Goal: Complete application form

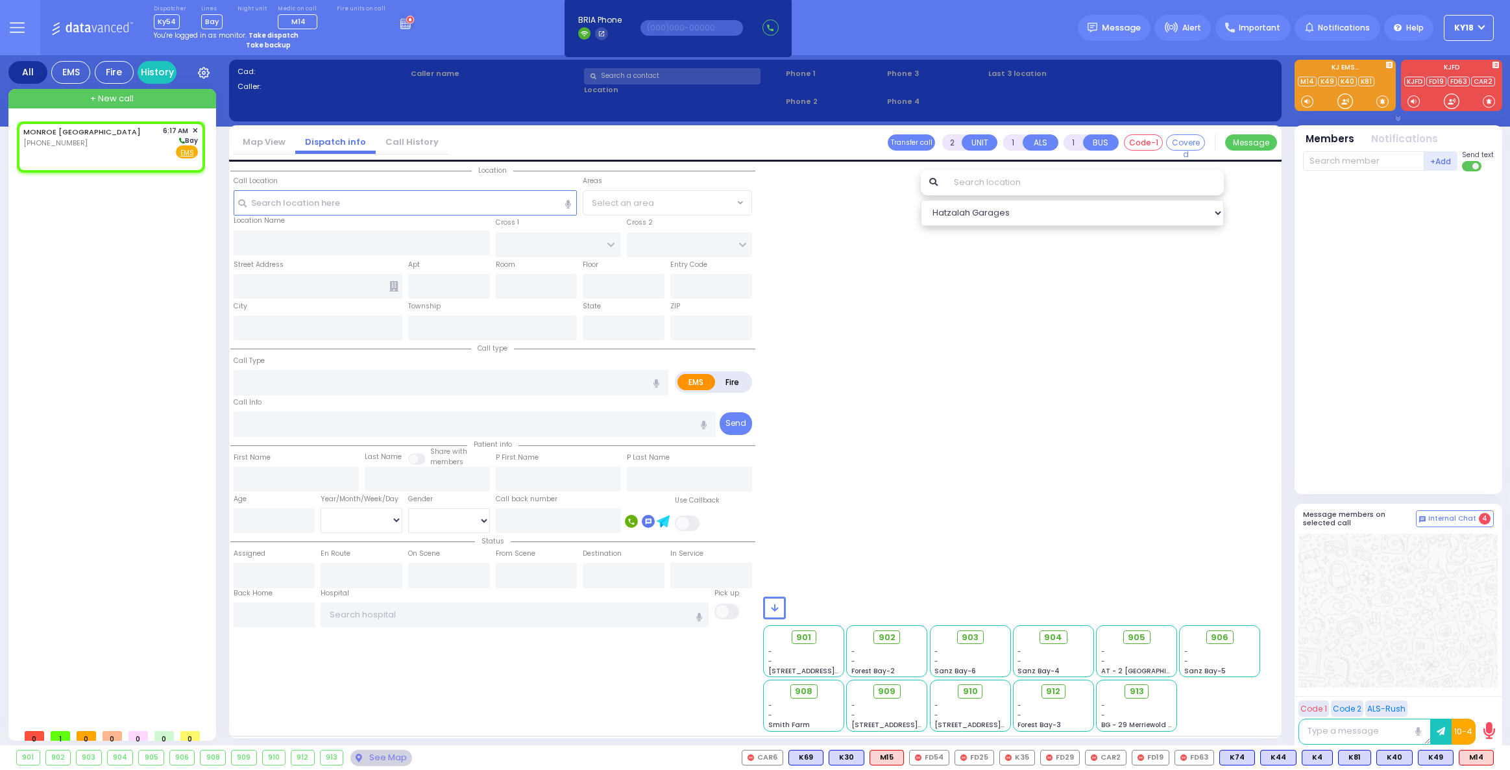
select select
radio input "true"
select select
type input "06:17"
select select "Hatzalah Garages"
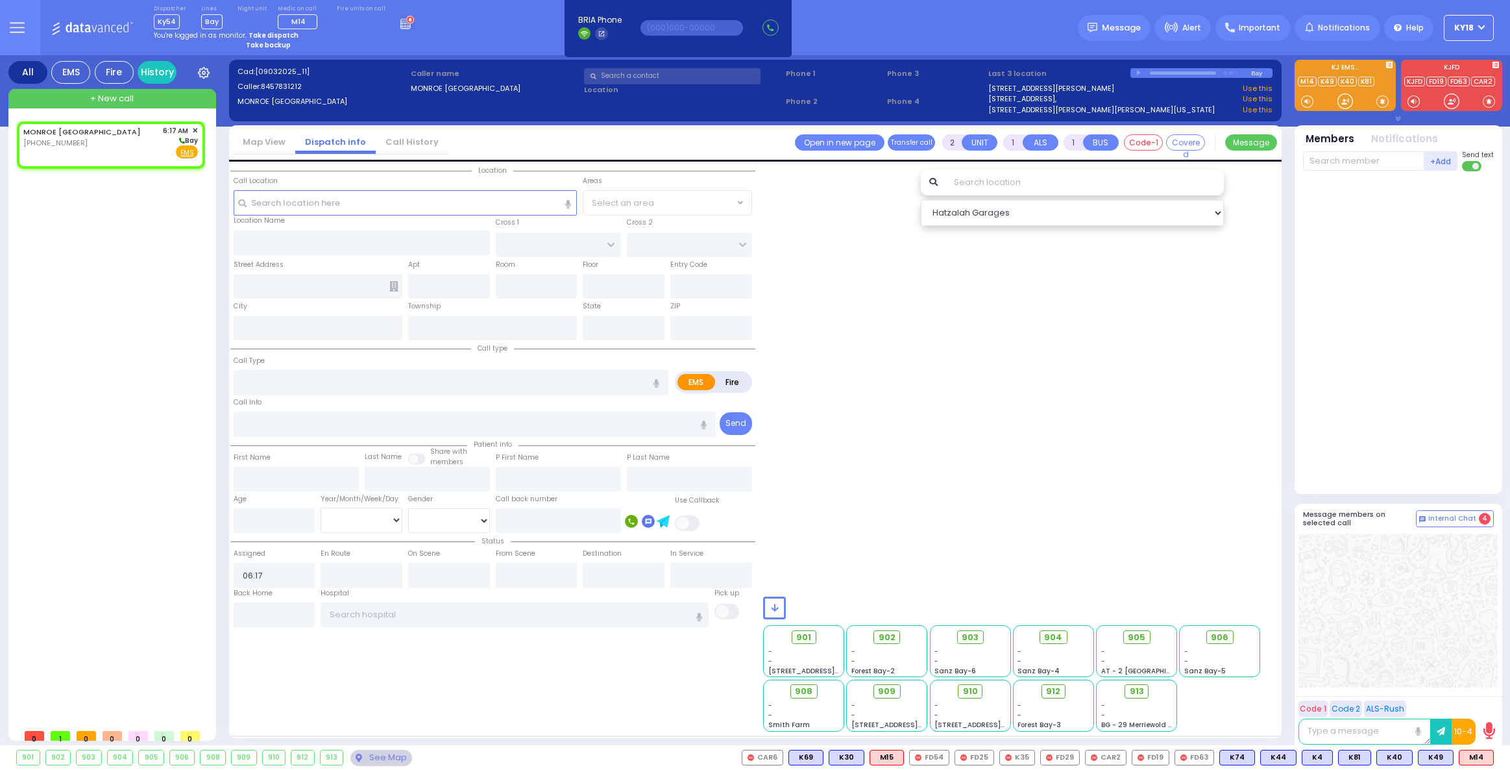
select select
radio input "true"
select select
select select "Hatzalah Garages"
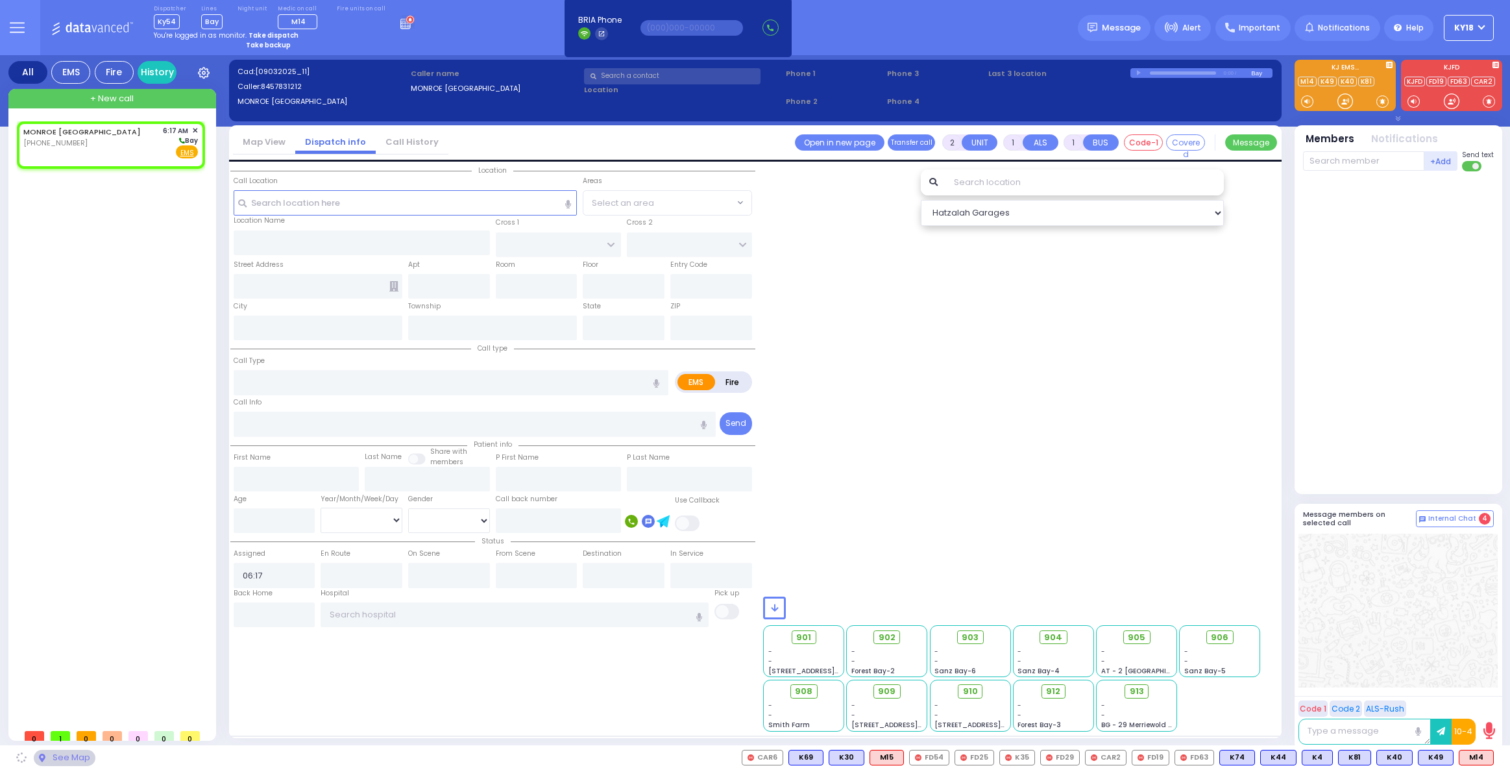
select select
radio input "true"
select select
select select "Hatzalah Garages"
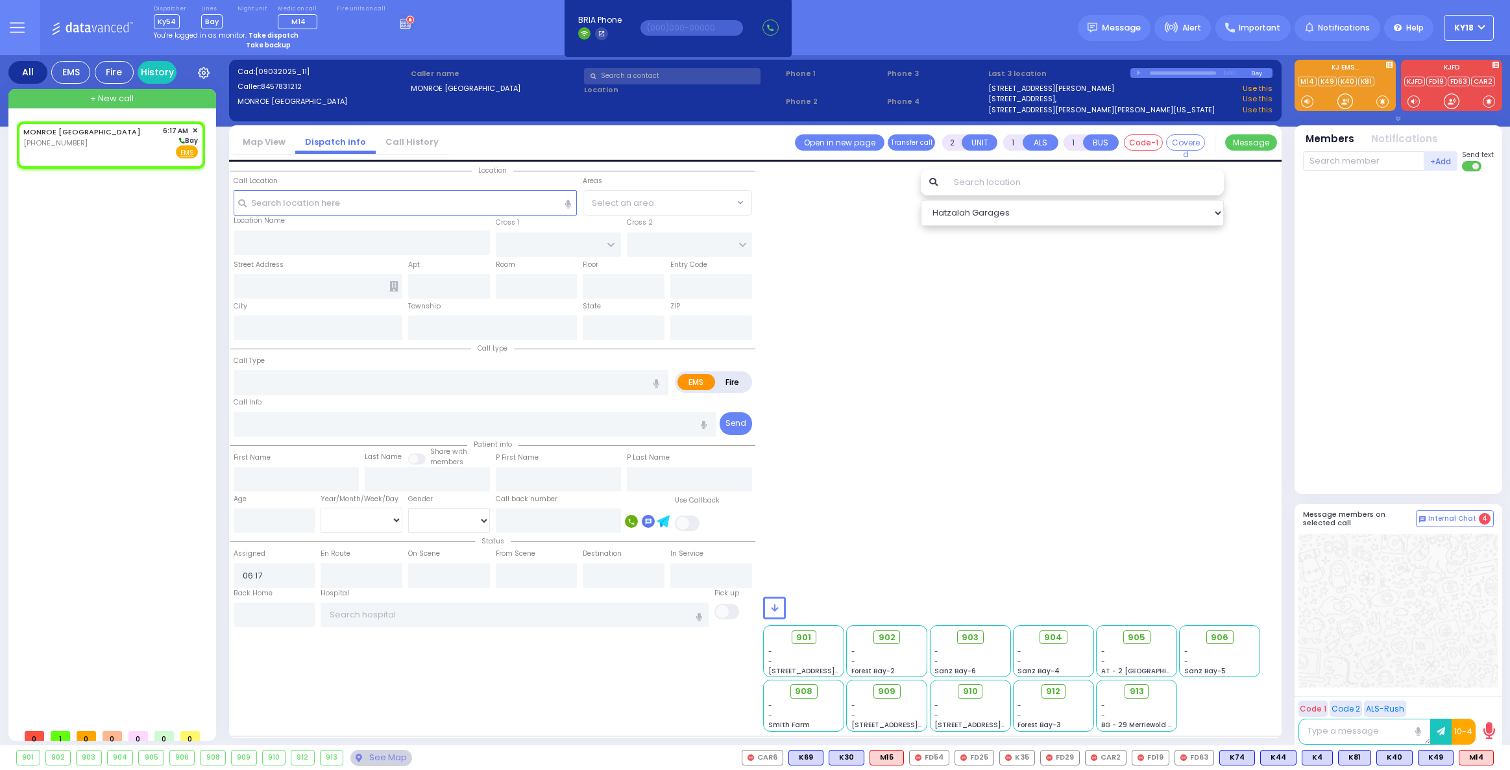
select select
radio input "true"
select select
select select "Hatzalah Garages"
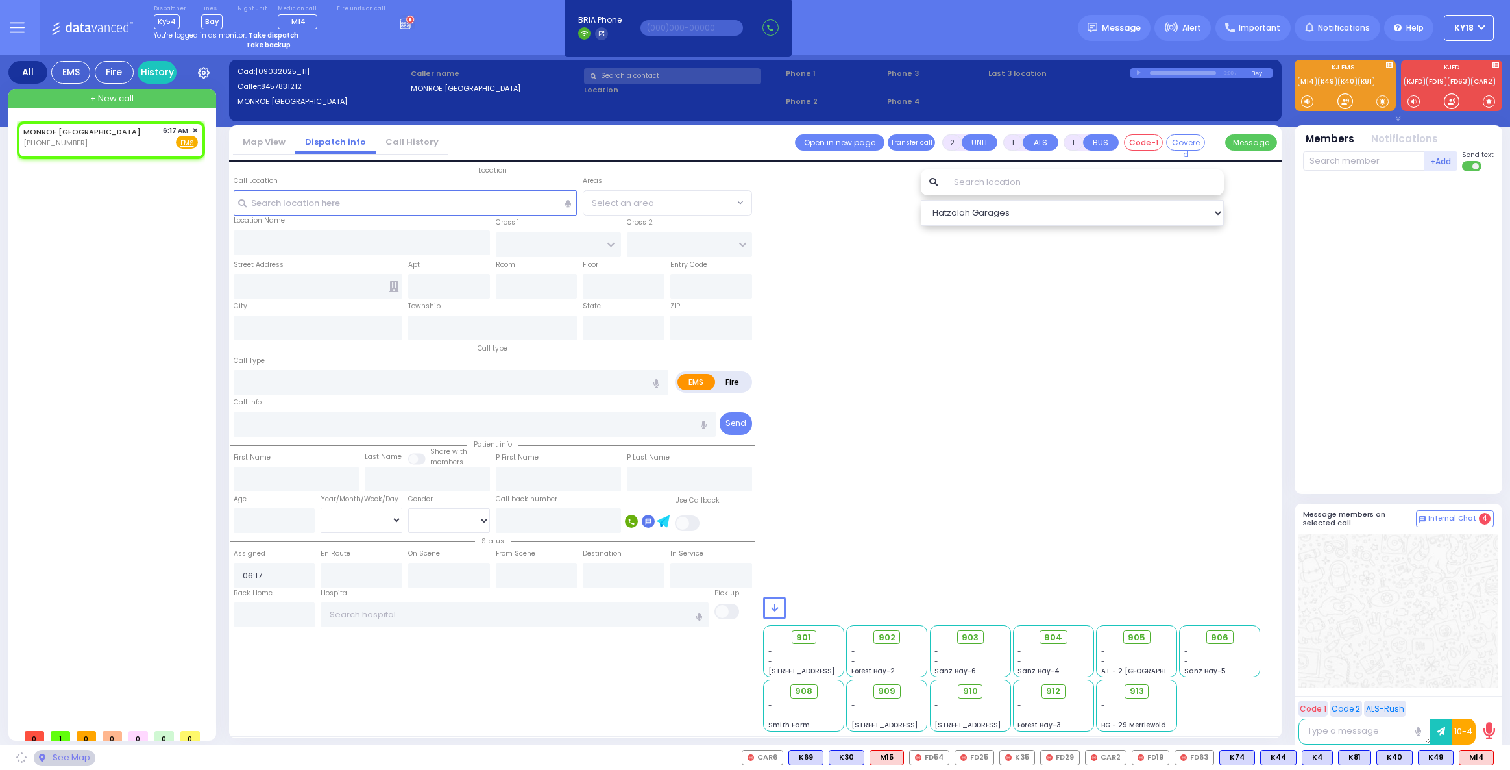
select select
radio input "true"
select select
select select "Hatzalah Garages"
